Goal: Transaction & Acquisition: Purchase product/service

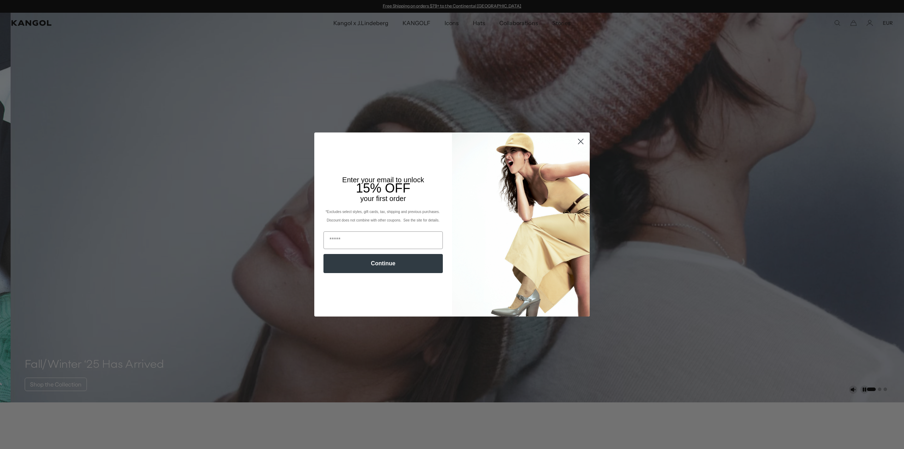
click at [575, 144] on icon "Close dialog" at bounding box center [581, 141] width 12 height 12
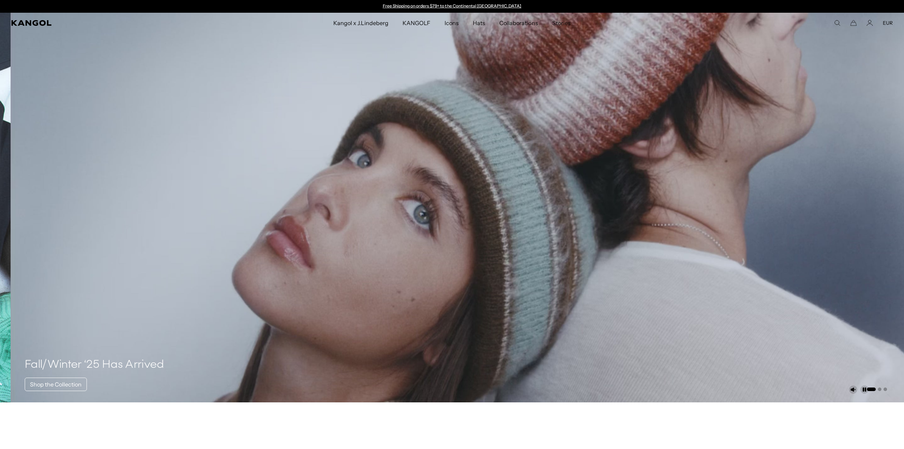
click at [576, 154] on icon "Close dialog" at bounding box center [581, 160] width 12 height 12
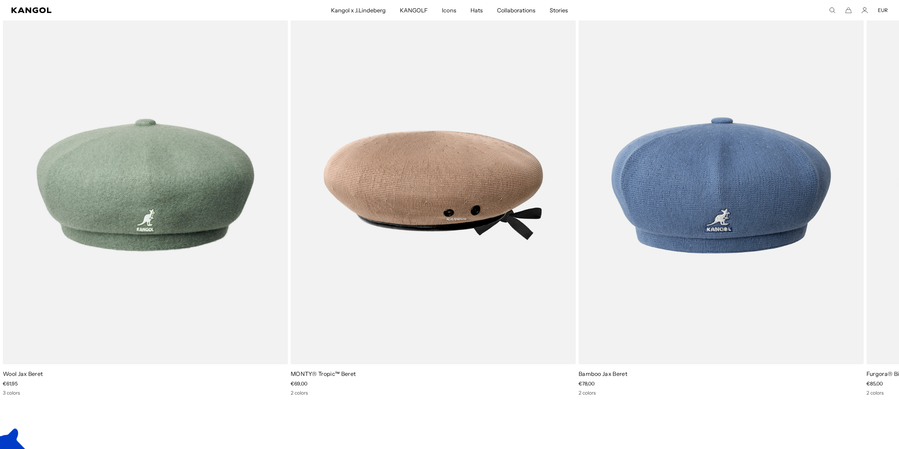
scroll to position [0, 145]
click at [885, 206] on icon at bounding box center [881, 206] width 11 height 11
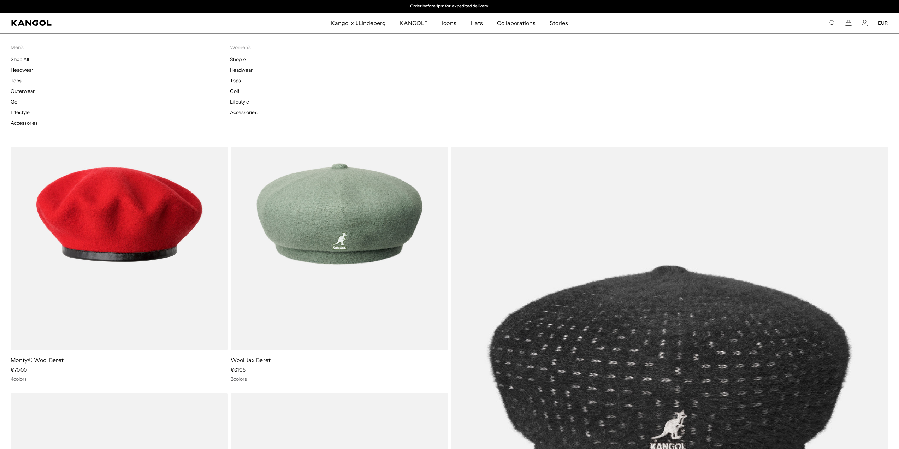
click at [346, 28] on span "Kangol x J.Lindeberg" at bounding box center [358, 23] width 55 height 20
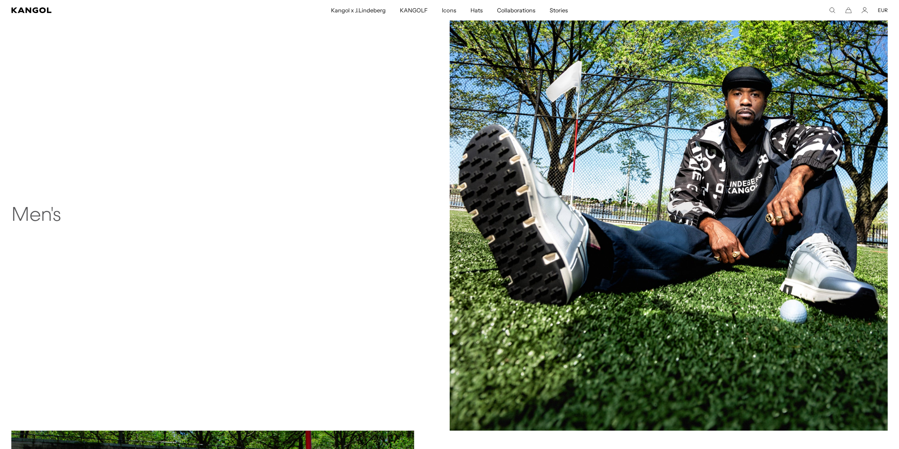
scroll to position [770, 0]
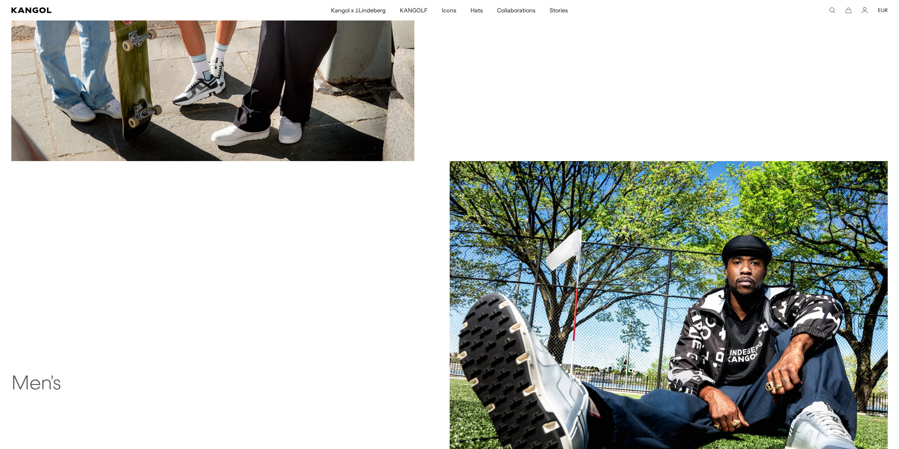
click at [517, 284] on img at bounding box center [669, 380] width 438 height 438
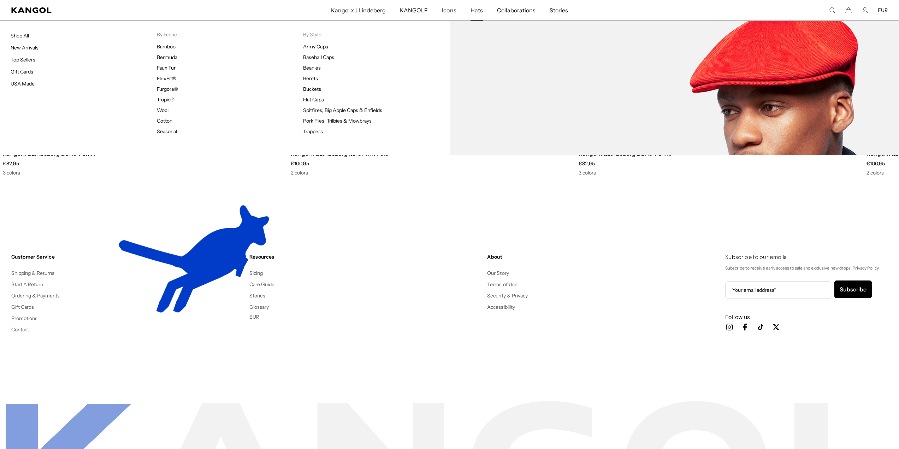
click at [173, 41] on li "By Fabric Bamboo Bermuda Faux Fur FlexFit® Furgora® Tropic® Wool Cotton Seasonal" at bounding box center [230, 84] width 146 height 106
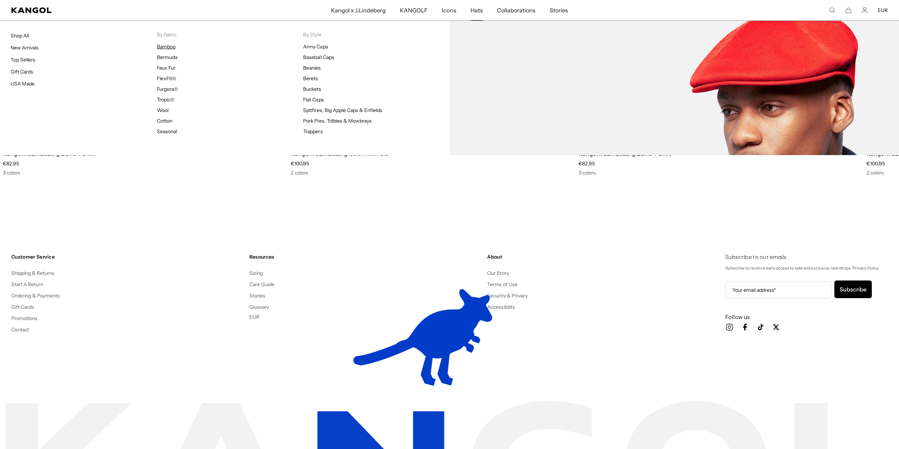
click at [171, 45] on link "Bamboo" at bounding box center [166, 46] width 19 height 6
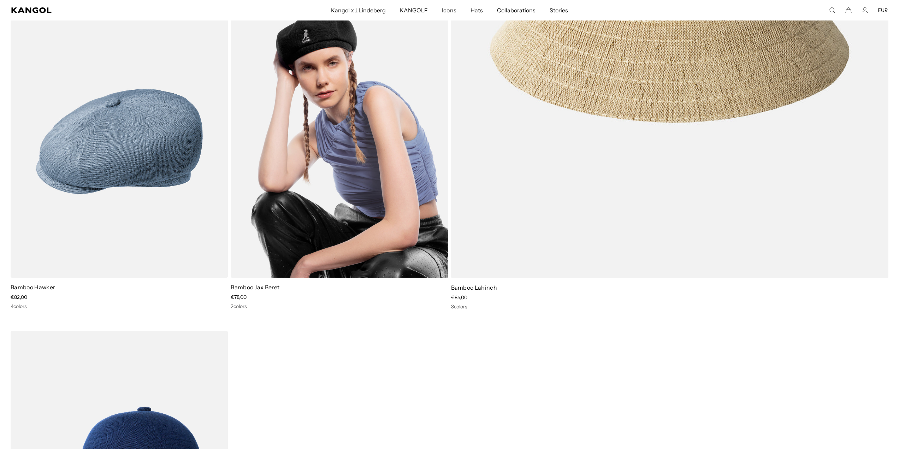
scroll to position [0, 145]
click at [302, 203] on img at bounding box center [339, 141] width 217 height 273
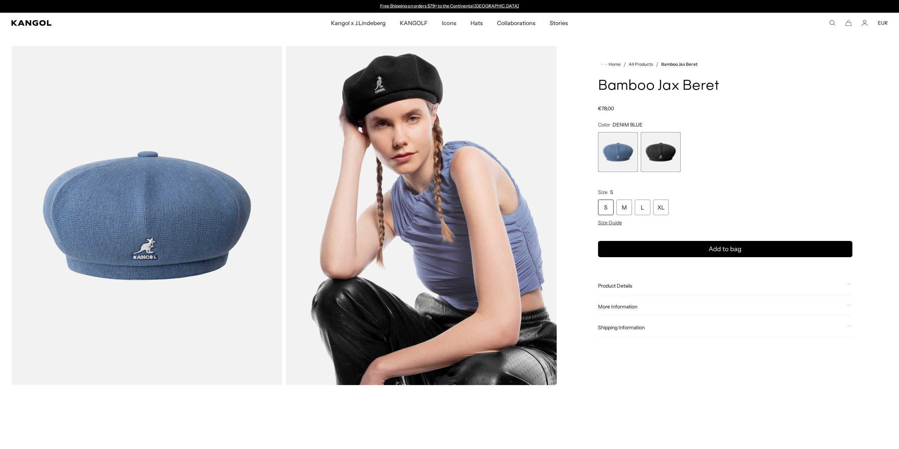
click at [649, 164] on span "2 of 2" at bounding box center [661, 152] width 40 height 40
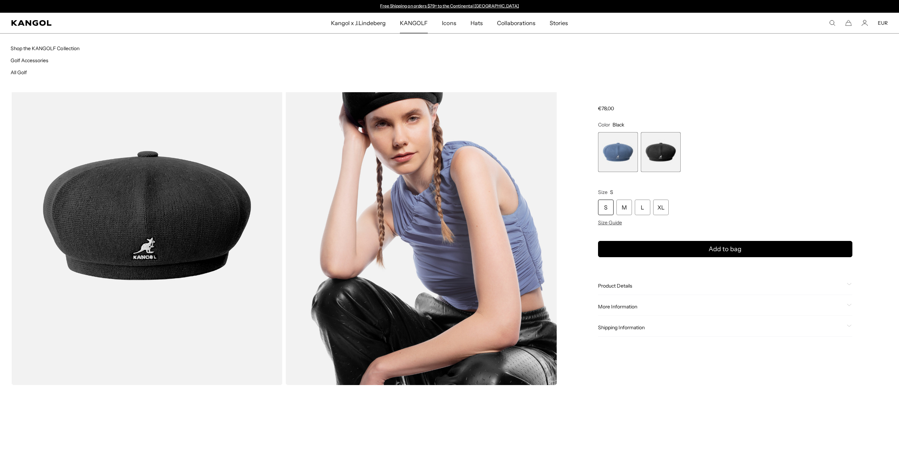
click at [417, 20] on span "KANGOLF" at bounding box center [414, 23] width 28 height 20
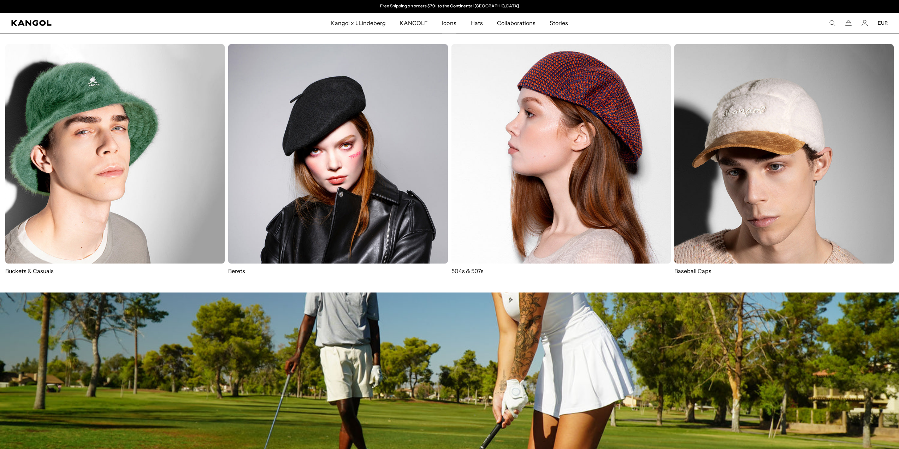
click at [446, 22] on span "Icons" at bounding box center [449, 23] width 14 height 20
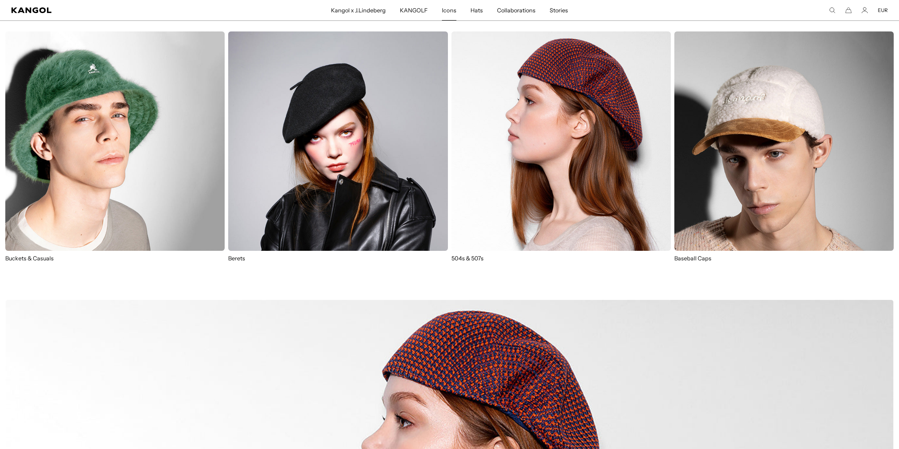
scroll to position [424, 0]
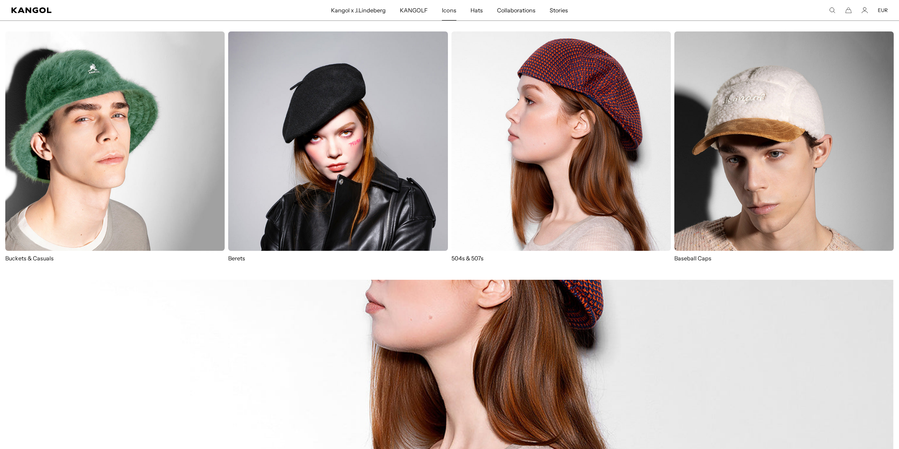
click at [736, 175] on img at bounding box center [783, 140] width 219 height 219
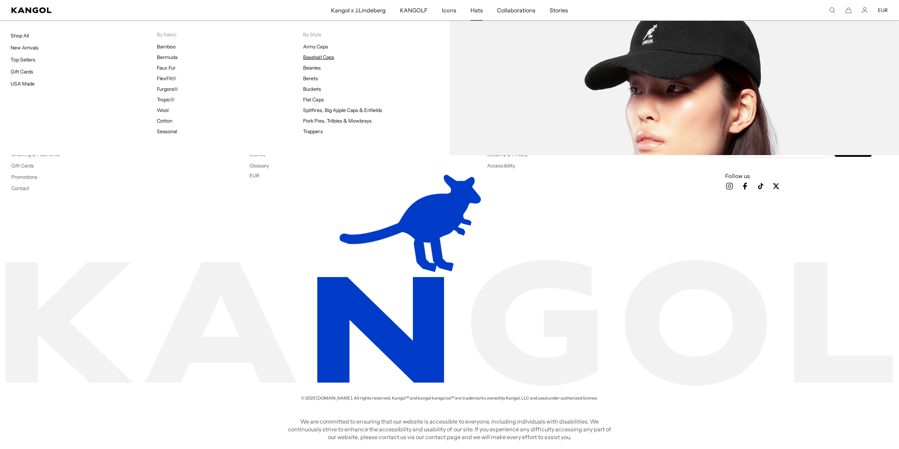
click at [310, 55] on link "Baseball Caps" at bounding box center [318, 57] width 31 height 6
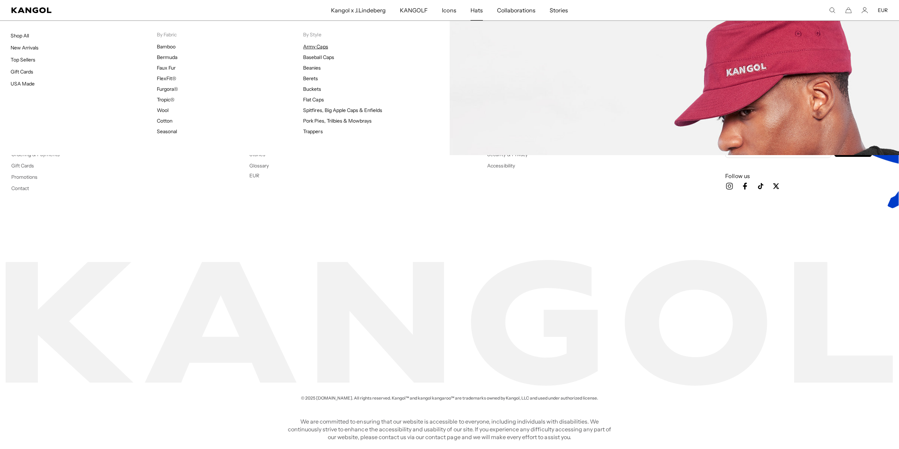
click at [315, 47] on link "Army Caps" at bounding box center [315, 46] width 25 height 6
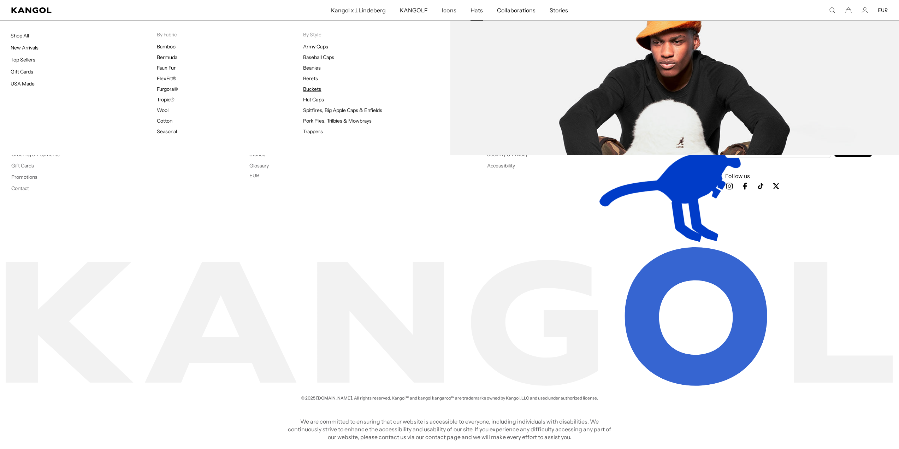
click at [311, 91] on link "Buckets" at bounding box center [312, 89] width 18 height 6
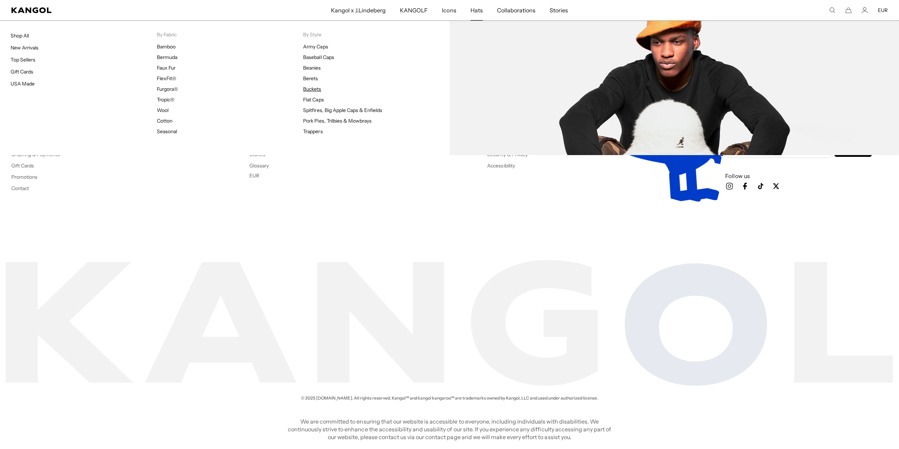
scroll to position [0, 145]
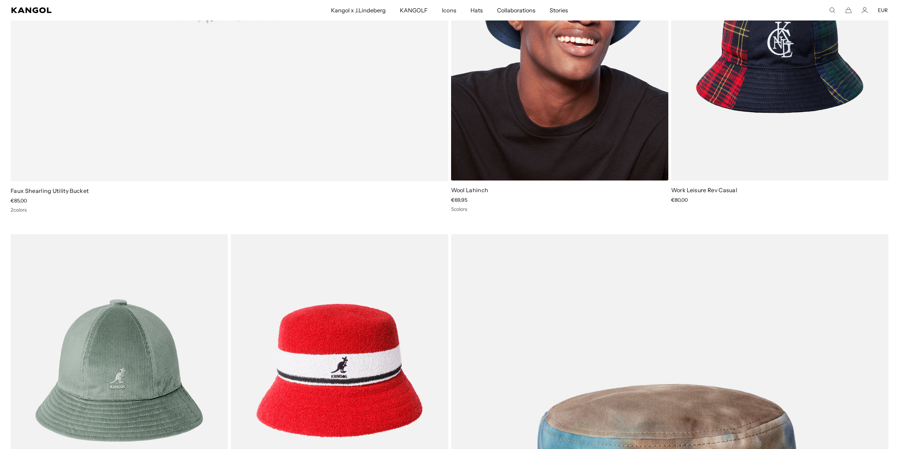
scroll to position [2437, 0]
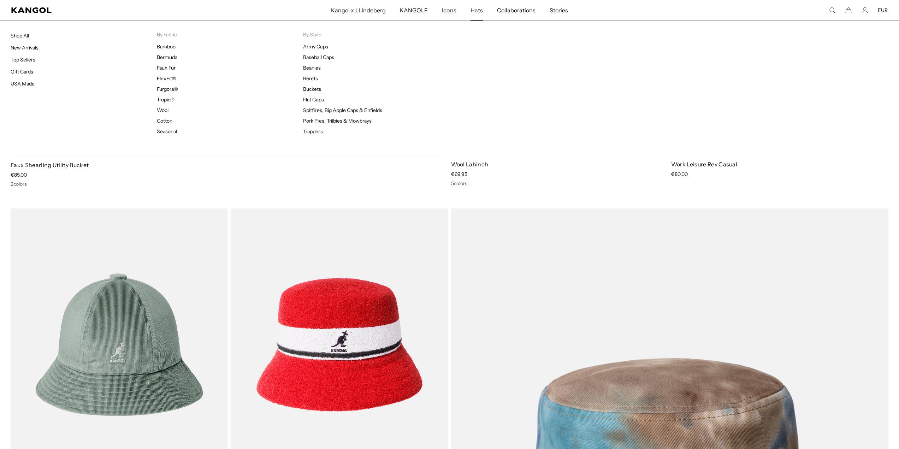
click at [472, 12] on span "Hats" at bounding box center [476, 10] width 12 height 20
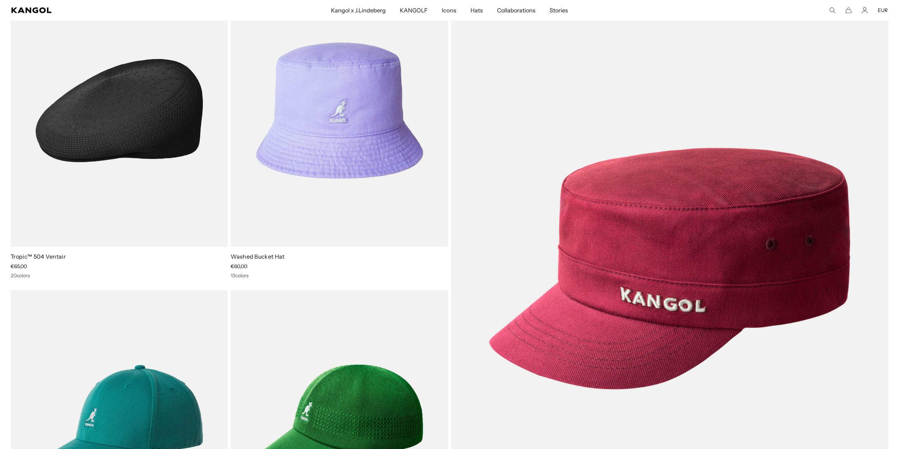
scroll to position [106, 0]
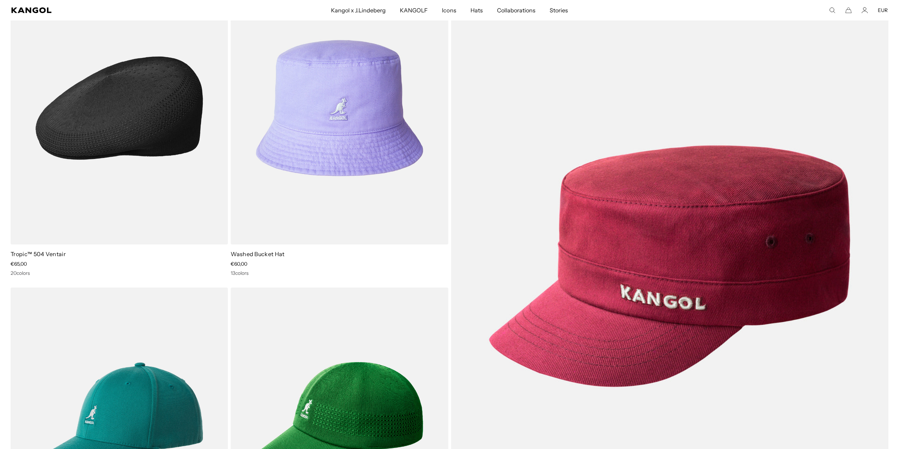
click at [142, 191] on img at bounding box center [119, 108] width 217 height 273
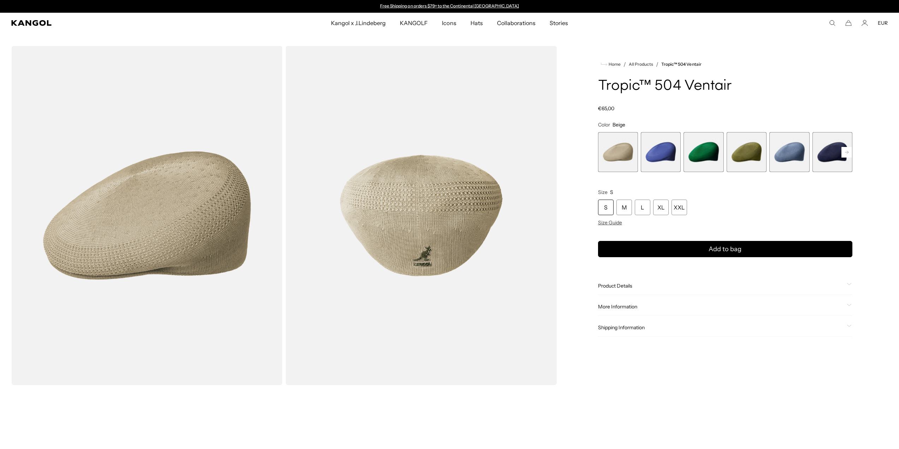
click at [695, 155] on span "3 of 22" at bounding box center [703, 152] width 40 height 40
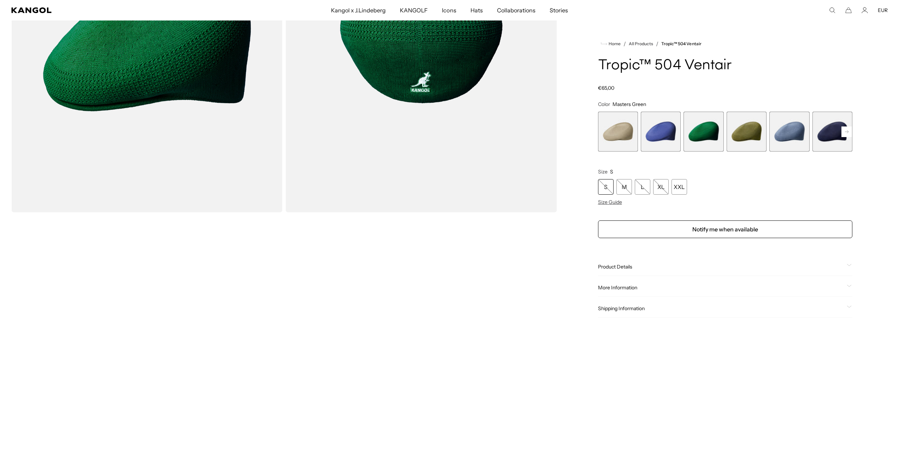
scroll to position [141, 0]
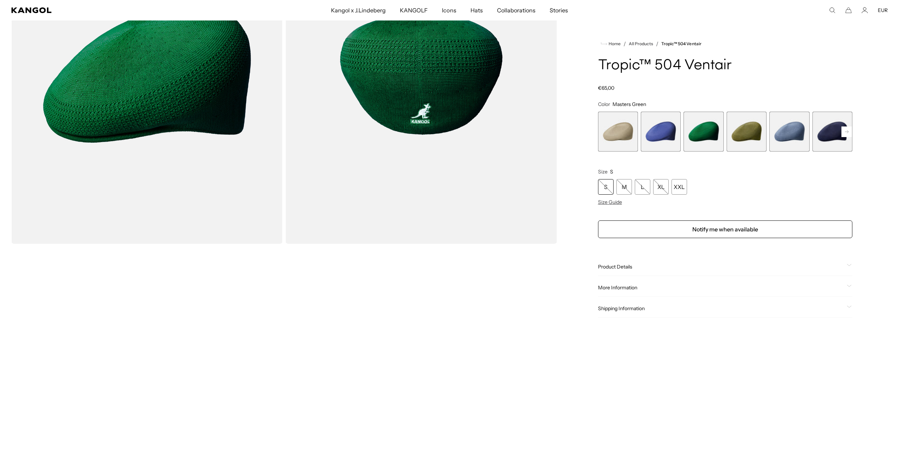
click at [828, 135] on span "6 of 22" at bounding box center [832, 132] width 40 height 40
